Goal: Task Accomplishment & Management: Manage account settings

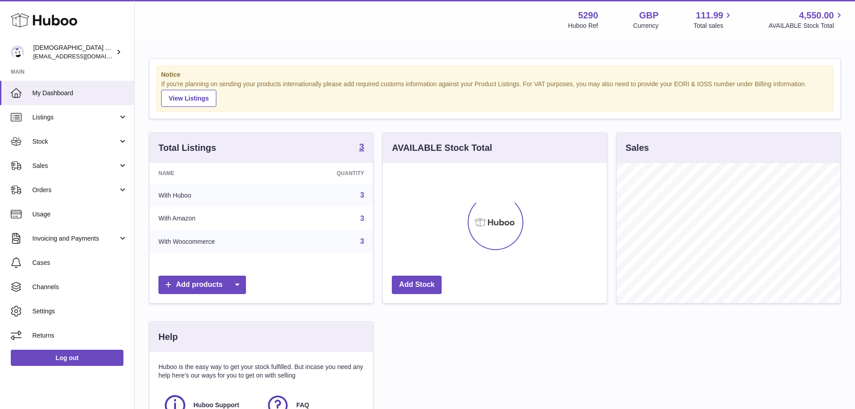
scroll to position [140, 224]
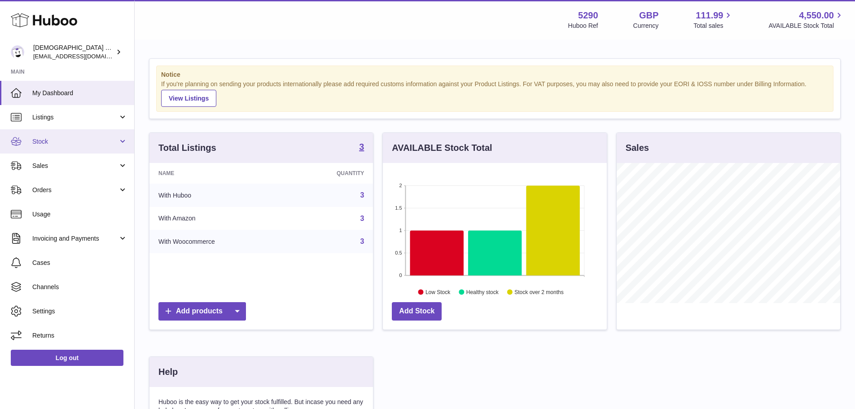
click at [48, 148] on link "Stock" at bounding box center [67, 141] width 134 height 24
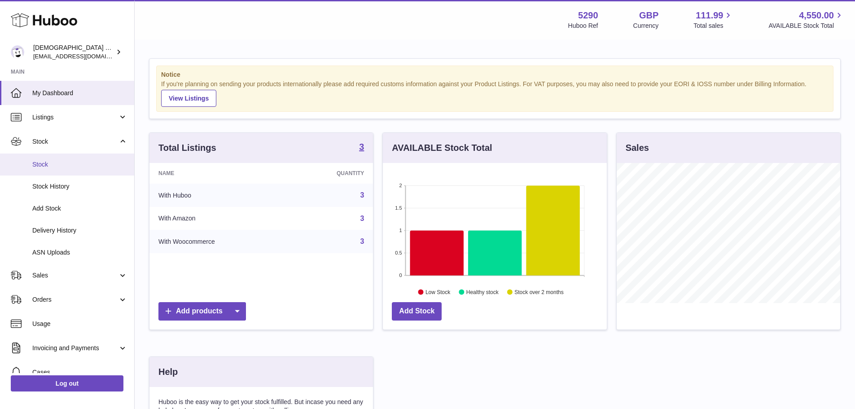
click at [51, 168] on span "Stock" at bounding box center [79, 164] width 95 height 9
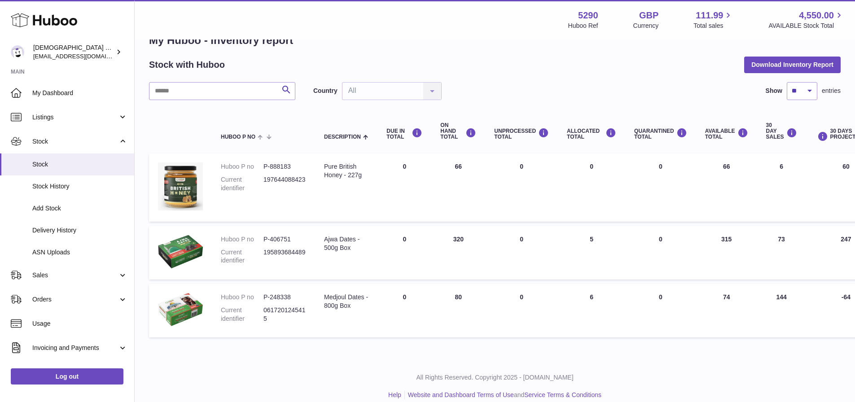
scroll to position [36, 0]
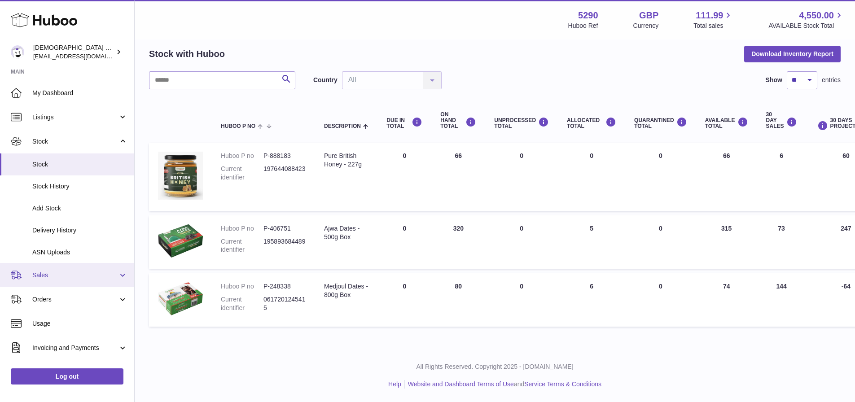
click at [86, 275] on span "Sales" at bounding box center [75, 275] width 86 height 9
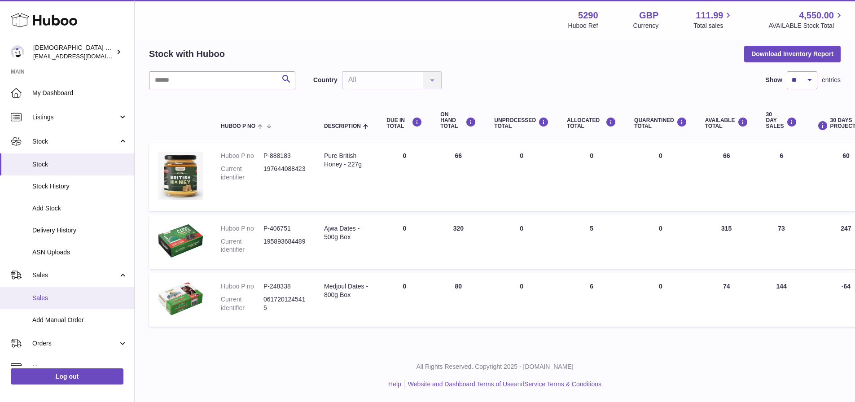
click at [80, 293] on link "Sales" at bounding box center [67, 298] width 134 height 22
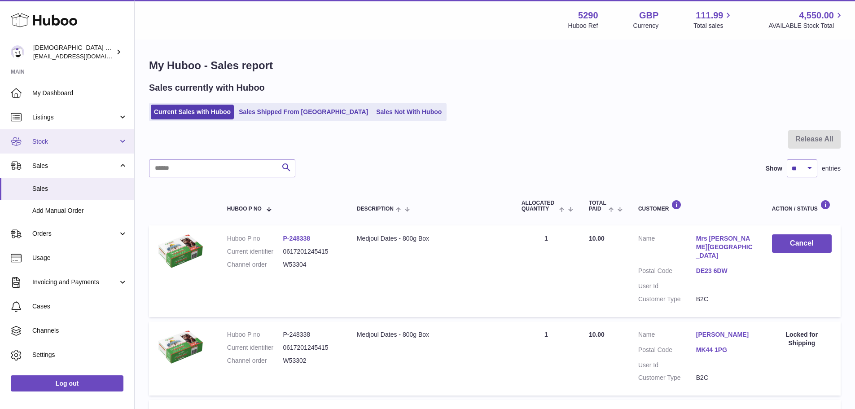
click at [57, 148] on link "Stock" at bounding box center [67, 141] width 134 height 24
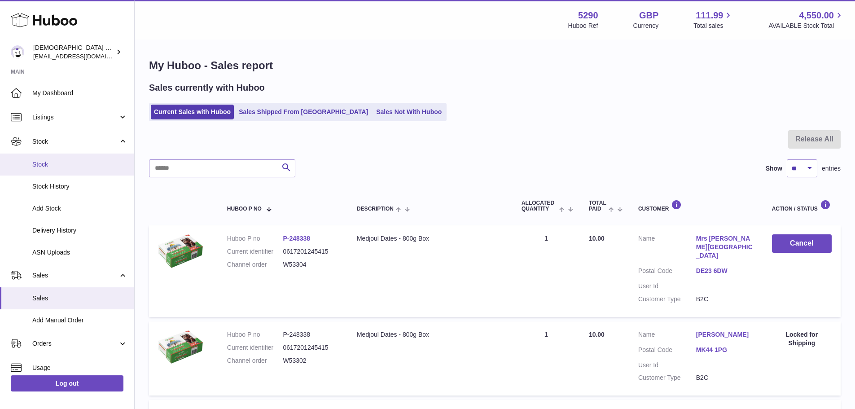
click at [55, 167] on span "Stock" at bounding box center [79, 164] width 95 height 9
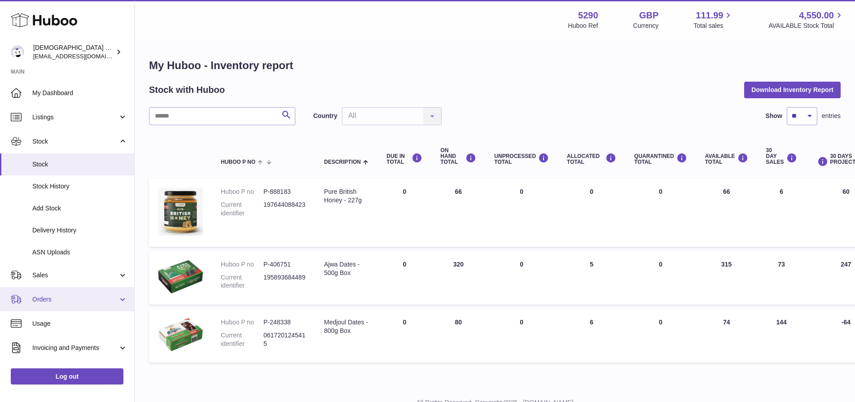
click at [73, 295] on span "Orders" at bounding box center [75, 299] width 86 height 9
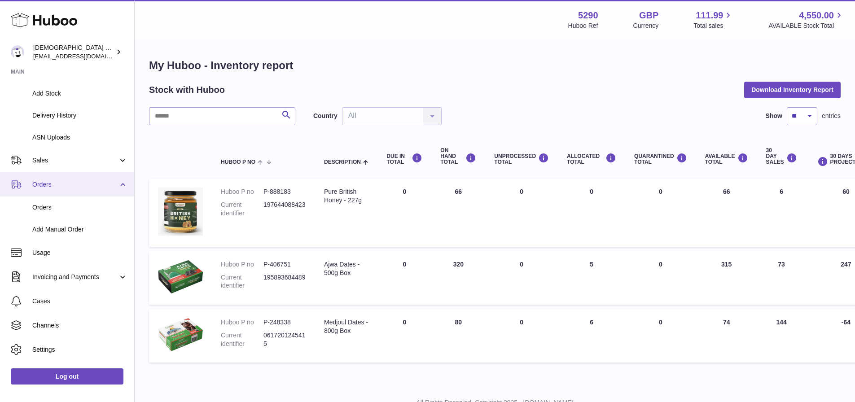
scroll to position [128, 0]
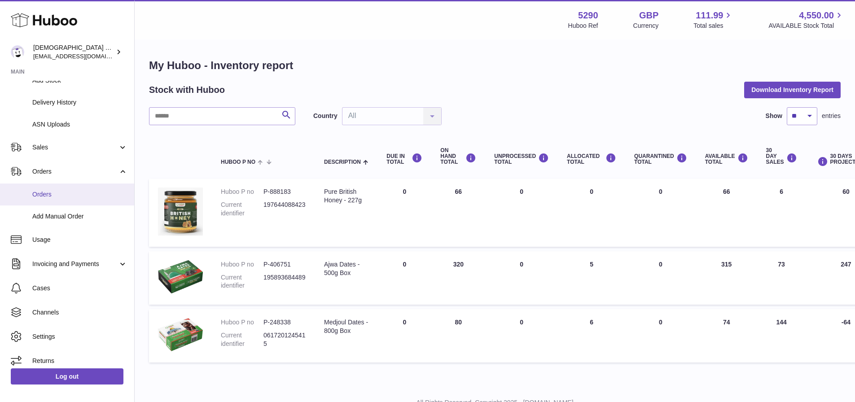
click at [67, 196] on span "Orders" at bounding box center [79, 194] width 95 height 9
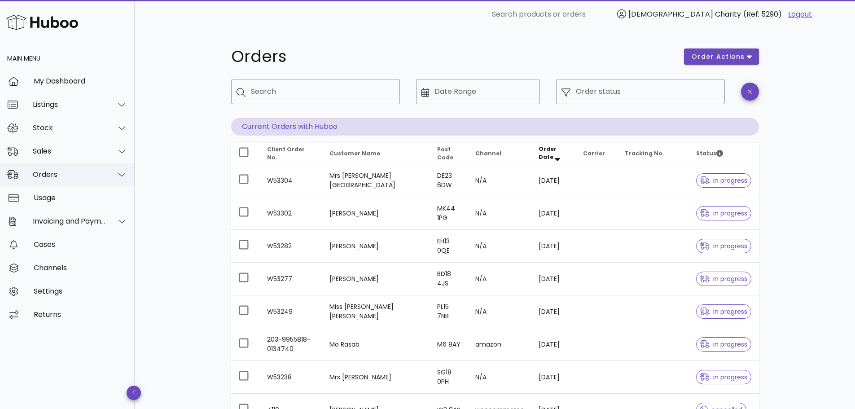
click at [67, 176] on div "Orders" at bounding box center [69, 174] width 73 height 9
click at [64, 132] on div "Stock" at bounding box center [67, 127] width 135 height 23
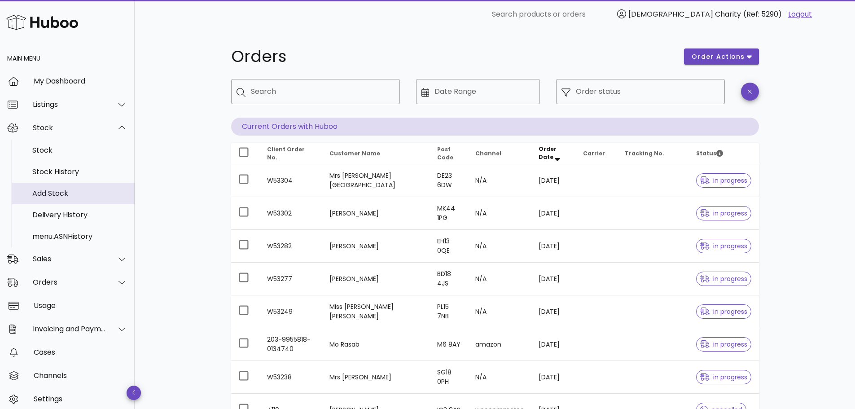
click at [55, 192] on div "Add Stock" at bounding box center [79, 193] width 95 height 9
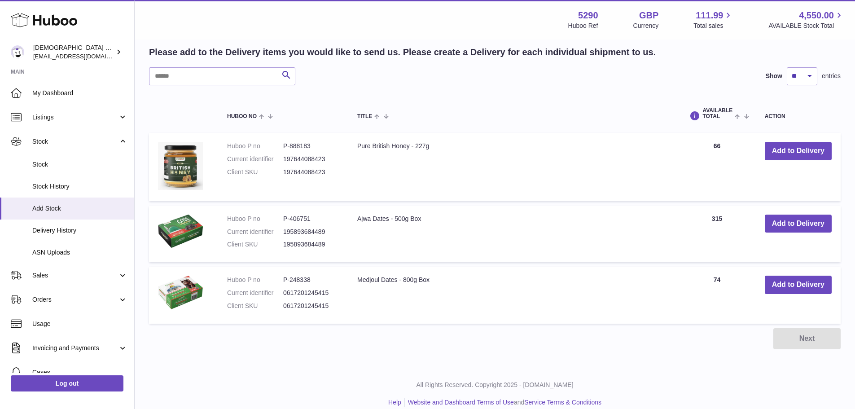
scroll to position [167, 0]
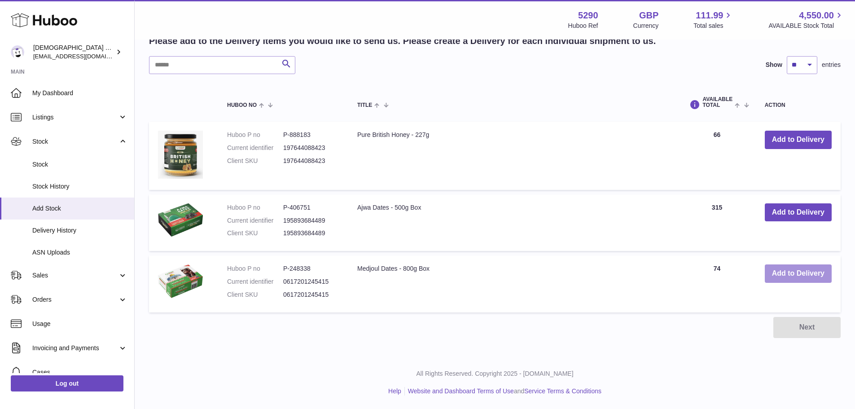
click at [790, 268] on button "Add to Delivery" at bounding box center [798, 273] width 67 height 18
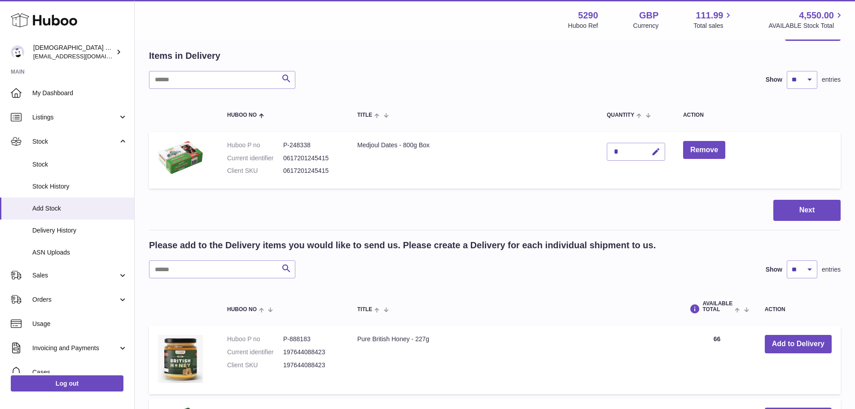
scroll to position [0, 0]
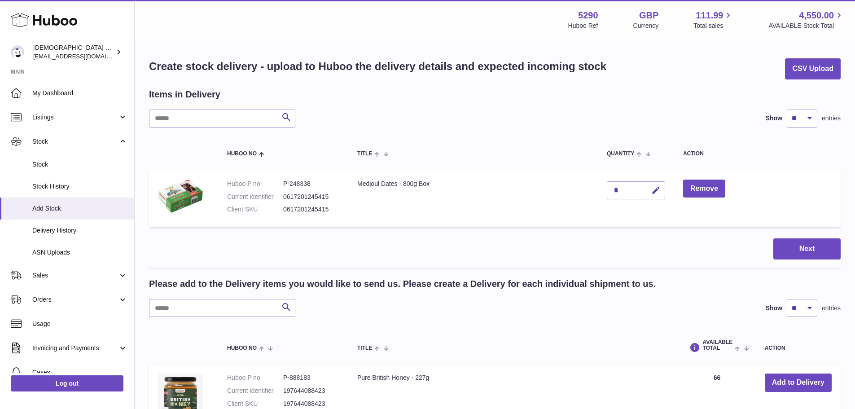
click at [624, 192] on div "*" at bounding box center [636, 190] width 58 height 18
click at [655, 189] on icon "button" at bounding box center [655, 190] width 9 height 9
drag, startPoint x: 630, startPoint y: 190, endPoint x: 563, endPoint y: 189, distance: 66.9
click at [563, 189] on tr "Huboo P no P-248338 Current identifier 0617201245415 Client SKU 0617201245415 M…" at bounding box center [495, 199] width 692 height 57
click at [639, 190] on icon "button" at bounding box center [638, 190] width 8 height 8
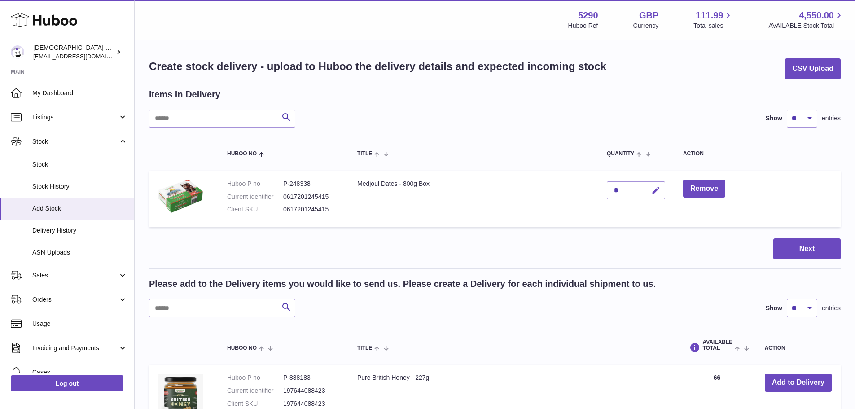
click at [657, 190] on icon "button" at bounding box center [655, 190] width 9 height 9
drag, startPoint x: 621, startPoint y: 189, endPoint x: 606, endPoint y: 189, distance: 14.8
click at [607, 189] on input "*" at bounding box center [636, 190] width 58 height 18
type input "***"
click at [652, 192] on icon "submit" at bounding box center [656, 190] width 8 height 8
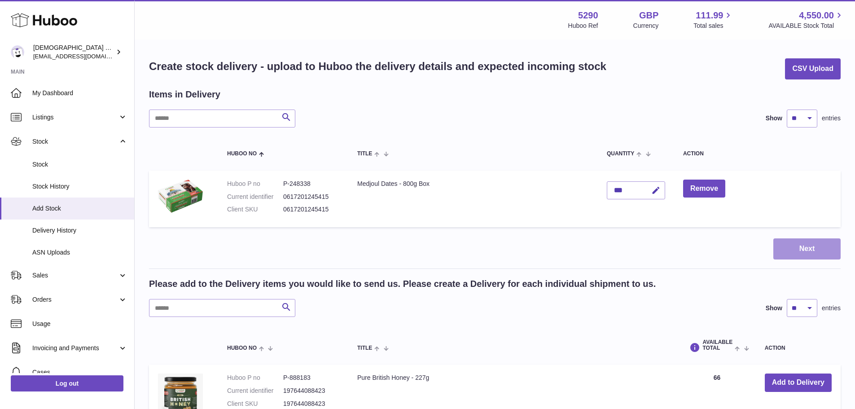
click at [808, 245] on button "Next" at bounding box center [806, 248] width 67 height 21
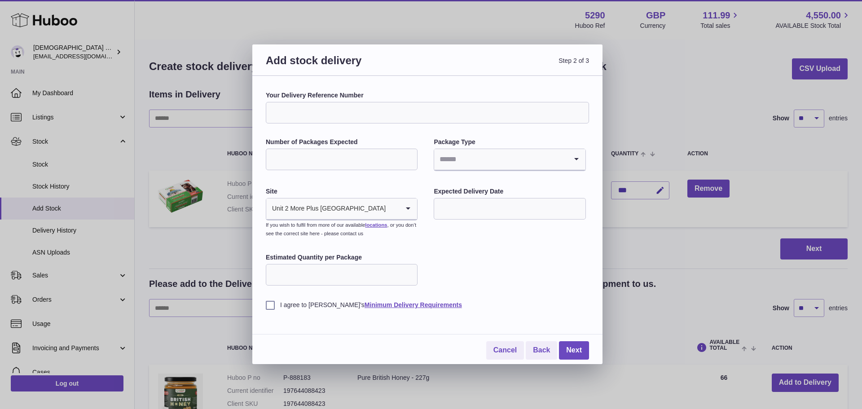
click at [365, 112] on input "Your Delivery Reference Number" at bounding box center [427, 113] width 323 height 22
click at [405, 111] on input "Your Delivery Reference Number" at bounding box center [427, 113] width 323 height 22
click at [417, 136] on div "Your Delivery Reference Number Number of Packages Expected Package Type Loading…" at bounding box center [427, 200] width 323 height 218
click at [371, 159] on input "Number of Packages Expected" at bounding box center [342, 160] width 152 height 22
click at [373, 159] on input "Number of Packages Expected" at bounding box center [342, 160] width 152 height 22
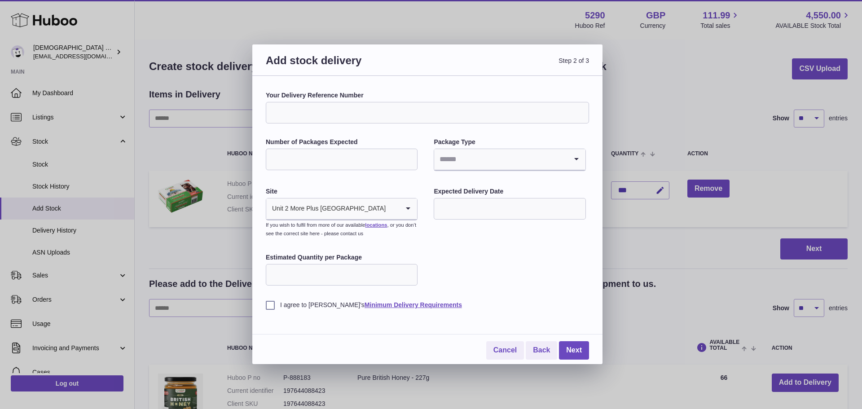
click at [458, 162] on input "Search for option" at bounding box center [500, 159] width 133 height 21
click at [456, 203] on li "Pallets" at bounding box center [509, 202] width 150 height 18
click at [370, 162] on input "Number of Packages Expected" at bounding box center [342, 160] width 152 height 22
type input "*"
click at [386, 202] on input "Search for option" at bounding box center [392, 208] width 13 height 21
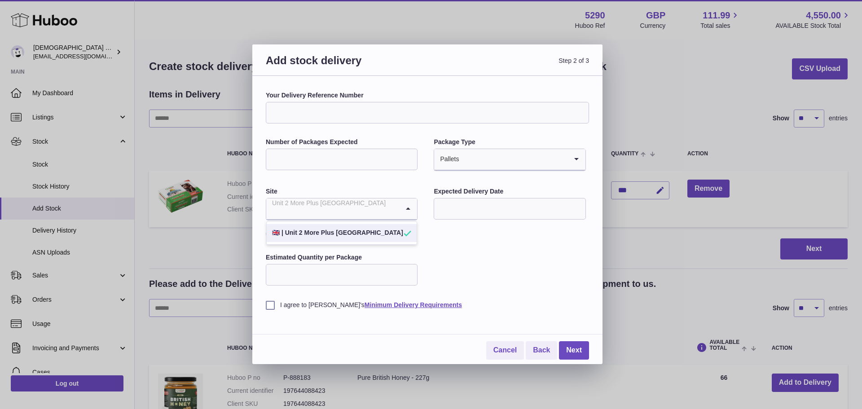
click at [373, 209] on input "Search for option" at bounding box center [332, 208] width 133 height 21
drag, startPoint x: 511, startPoint y: 217, endPoint x: 510, endPoint y: 212, distance: 5.5
click at [511, 217] on input "text" at bounding box center [510, 209] width 152 height 22
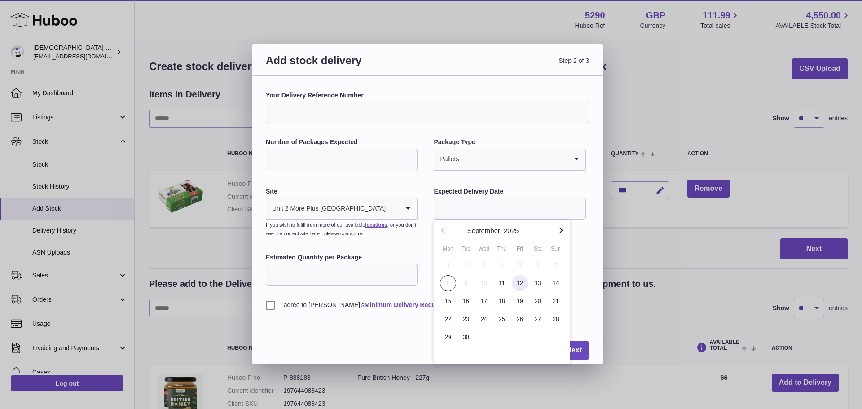
click at [522, 287] on span "12" at bounding box center [520, 283] width 16 height 16
type input "**********"
click at [385, 269] on input "Estimated Quantity per Package" at bounding box center [342, 275] width 152 height 22
type input "***"
click at [364, 305] on link "Minimum Delivery Requirements" at bounding box center [412, 304] width 97 height 7
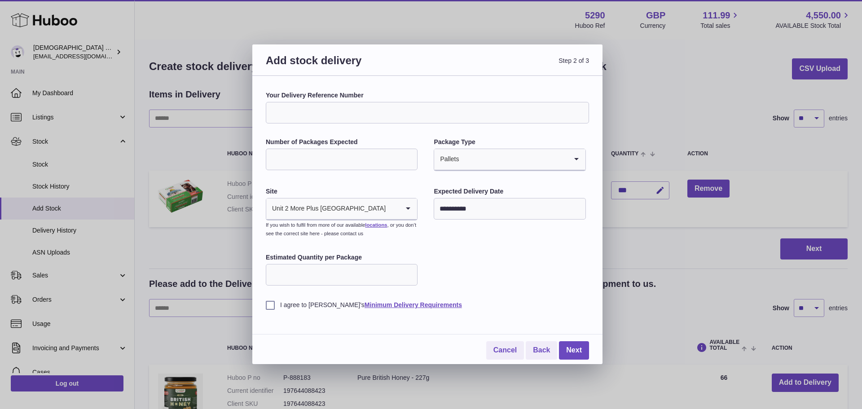
click at [404, 110] on input "Your Delivery Reference Number" at bounding box center [427, 113] width 323 height 22
click at [417, 144] on label "Number of Packages Expected" at bounding box center [342, 142] width 152 height 9
click at [417, 149] on input "*" at bounding box center [342, 160] width 152 height 22
click at [368, 156] on input "*" at bounding box center [342, 160] width 152 height 22
click at [72, 233] on div "**********" at bounding box center [431, 204] width 862 height 409
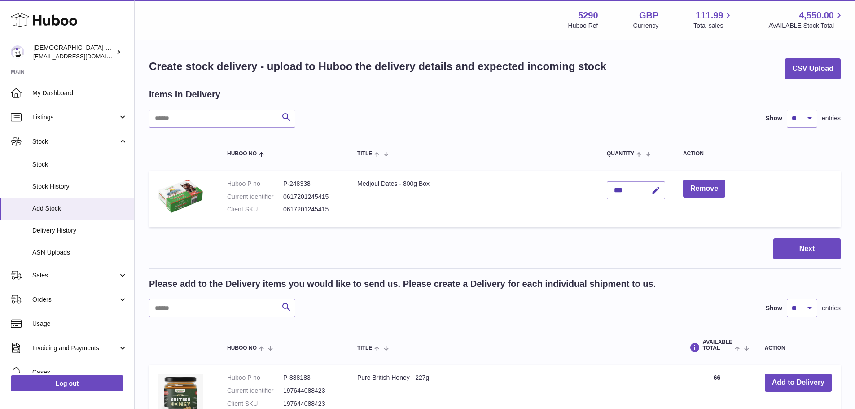
click at [72, 233] on span "Delivery History" at bounding box center [79, 230] width 95 height 9
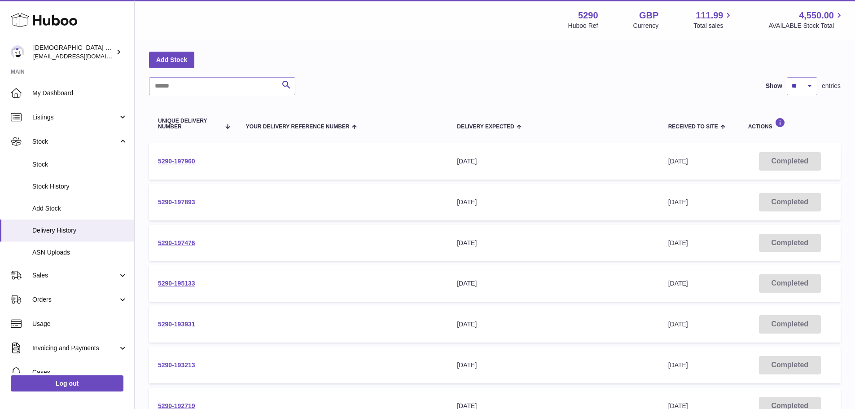
scroll to position [45, 0]
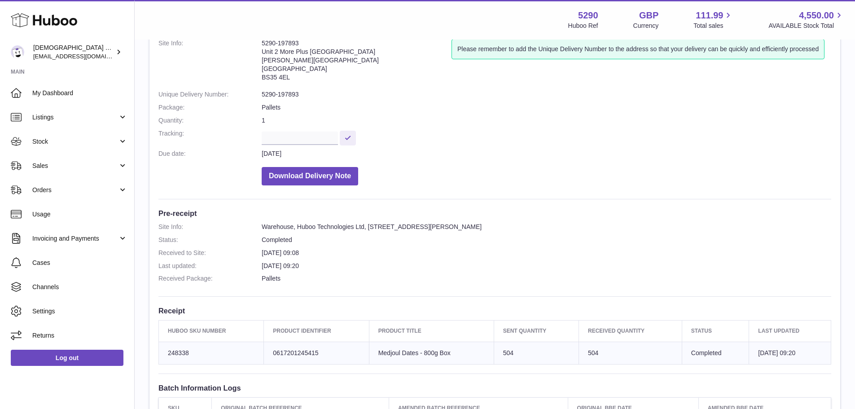
scroll to position [45, 0]
